Goal: Information Seeking & Learning: Understand process/instructions

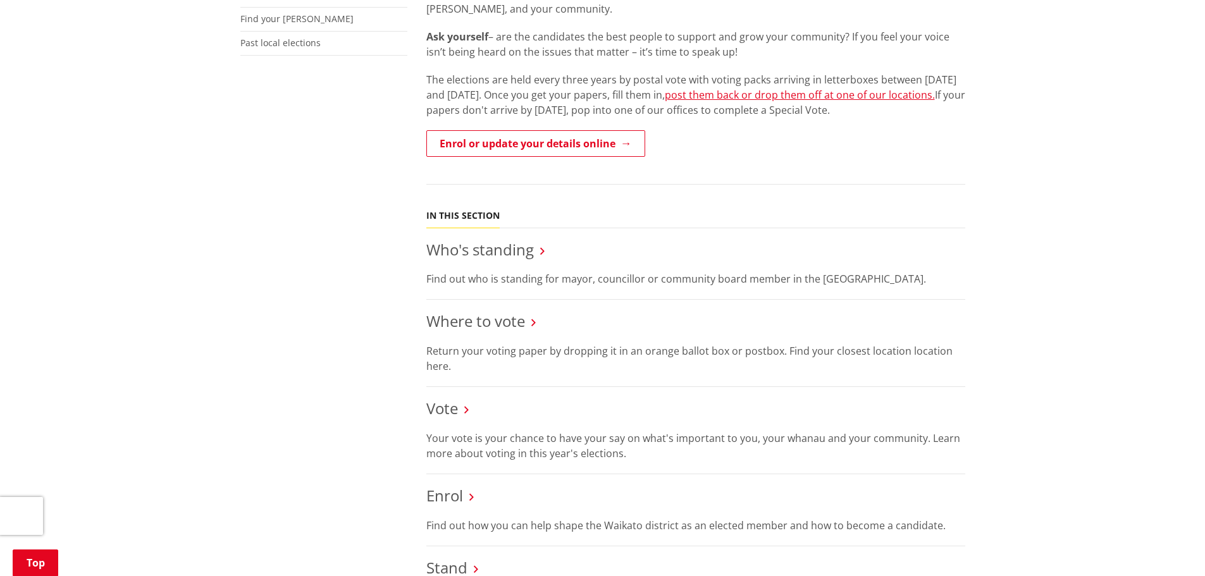
scroll to position [127, 0]
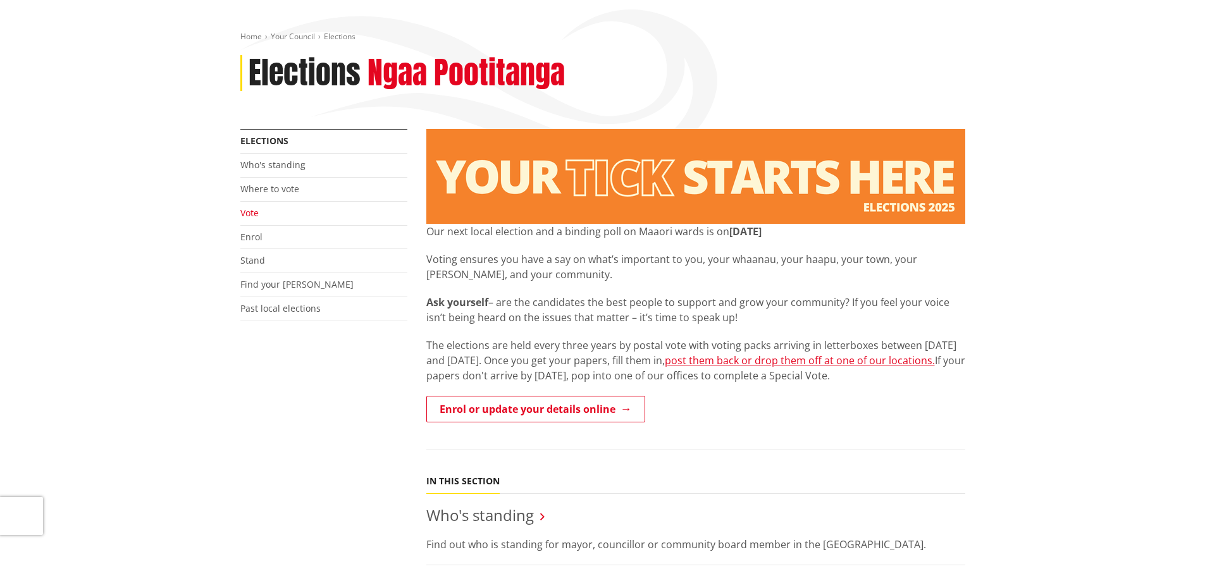
click at [245, 209] on link "Vote" at bounding box center [249, 213] width 18 height 12
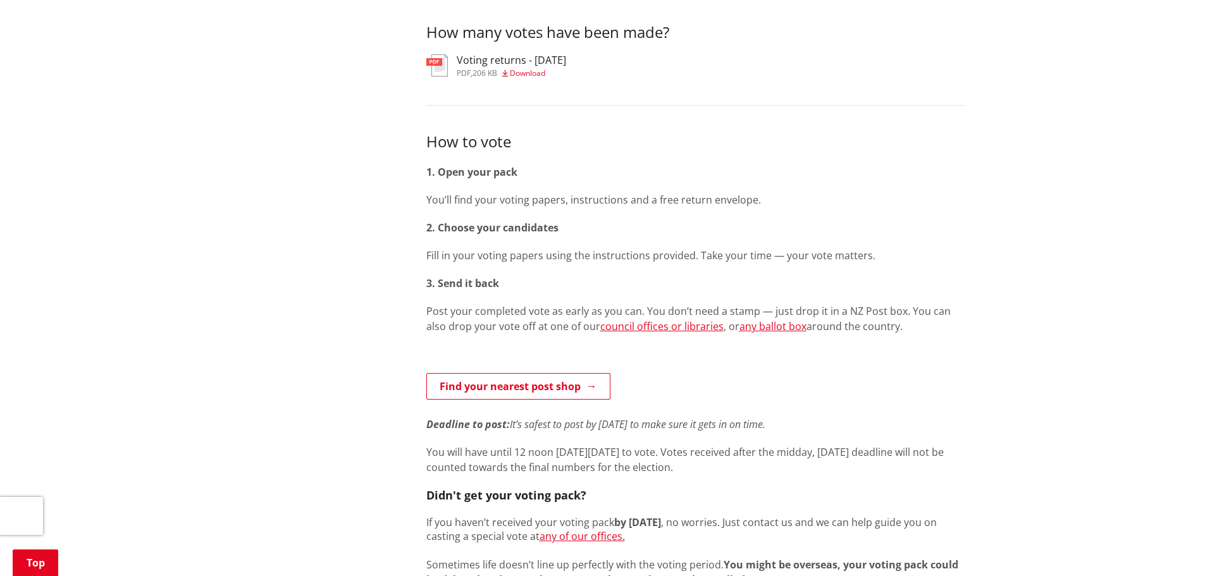
scroll to position [696, 0]
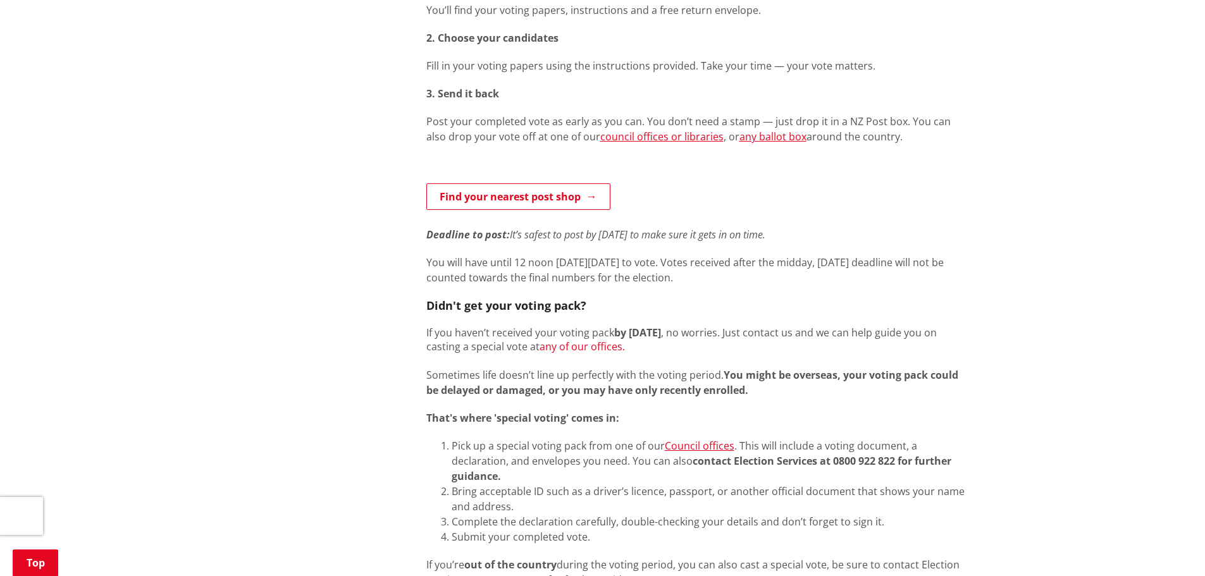
click at [600, 343] on link "any of our offices." at bounding box center [582, 347] width 85 height 14
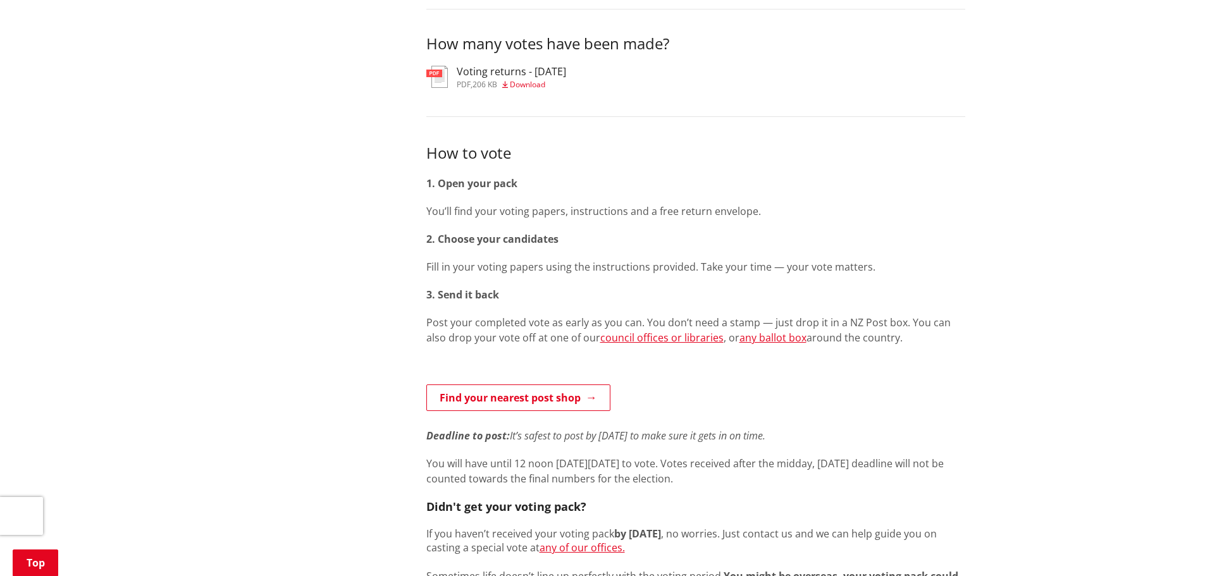
scroll to position [443, 0]
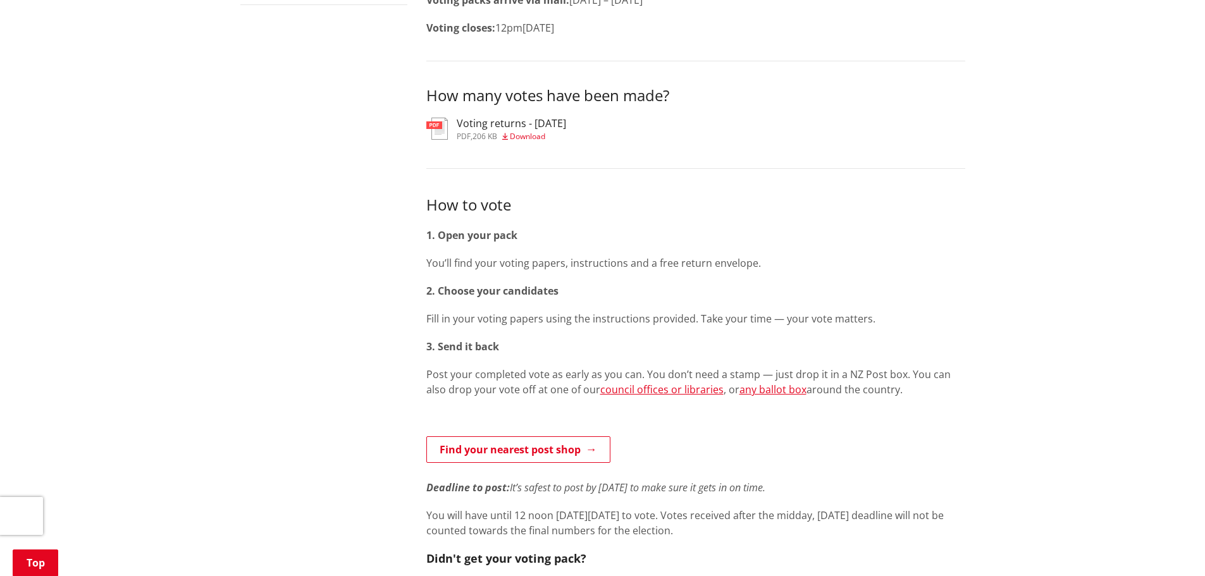
drag, startPoint x: 941, startPoint y: 220, endPoint x: 943, endPoint y: 204, distance: 15.3
click at [941, 218] on div "How to vote 1. Open your pack You’ll find your voting papers, instructions and …" at bounding box center [695, 517] width 539 height 647
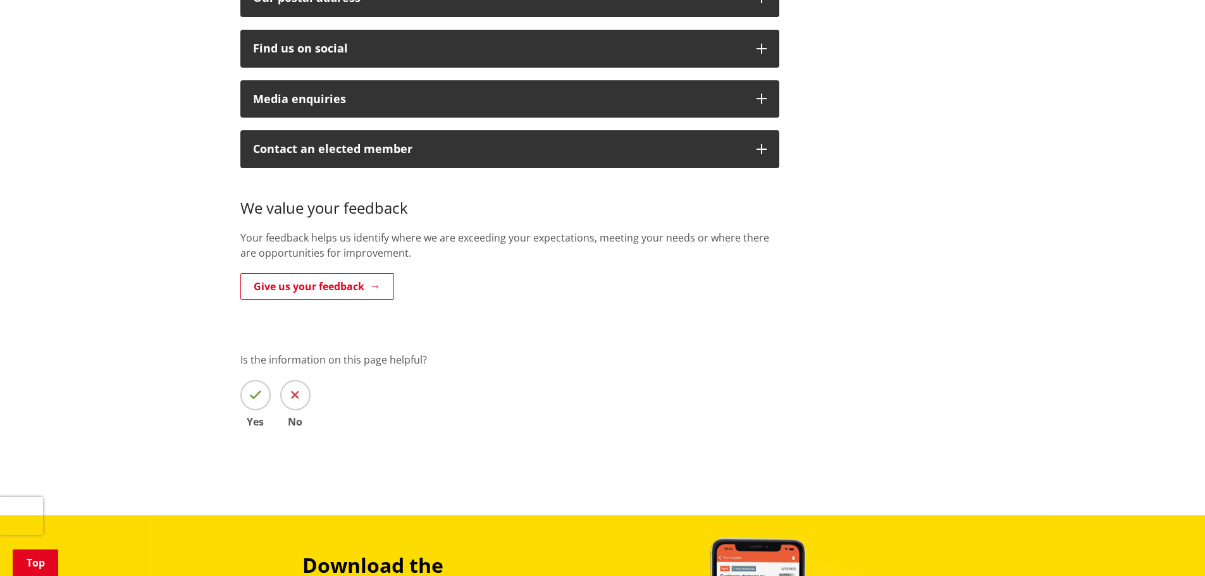
scroll to position [63, 0]
